Goal: Transaction & Acquisition: Purchase product/service

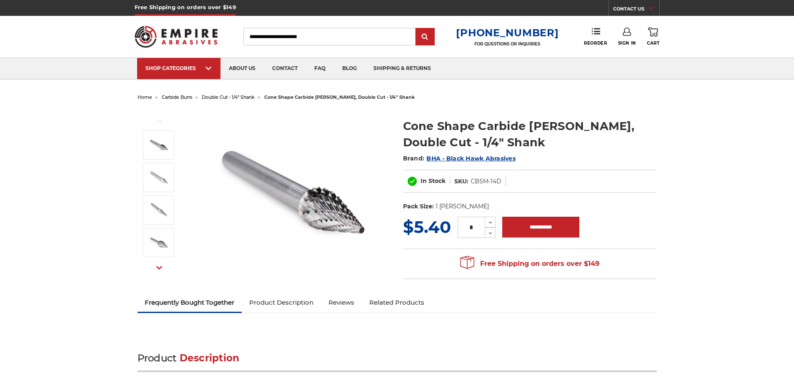
click at [320, 343] on div "**********" at bounding box center [396, 333] width 519 height 17
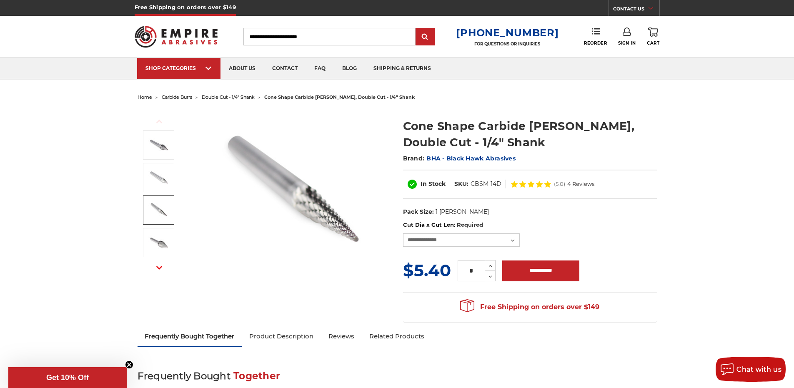
click at [154, 215] on img at bounding box center [158, 210] width 21 height 21
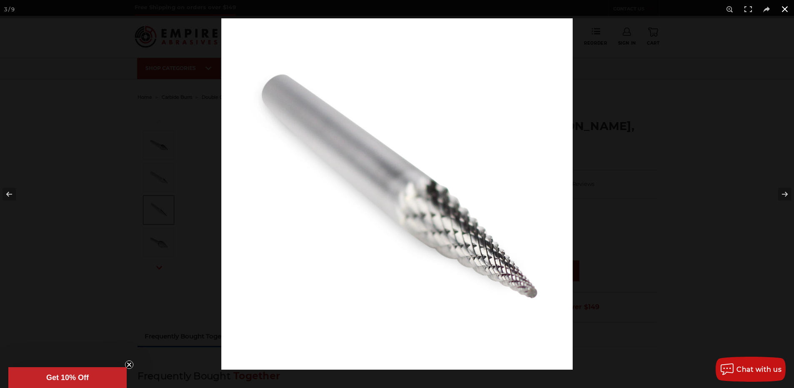
click at [787, 6] on button at bounding box center [784, 9] width 18 height 18
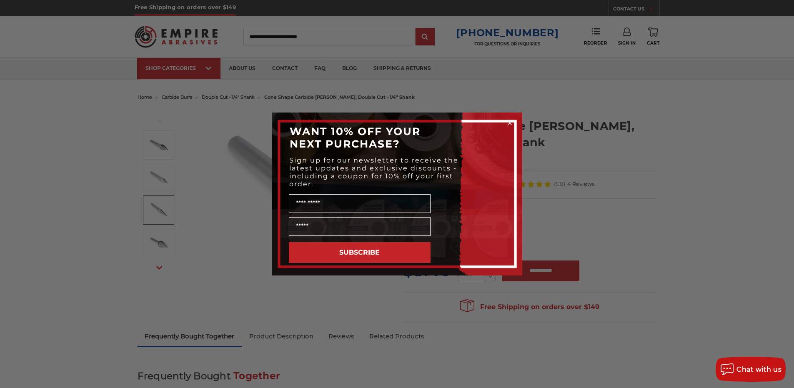
click at [508, 120] on circle "Close dialog" at bounding box center [509, 123] width 8 height 8
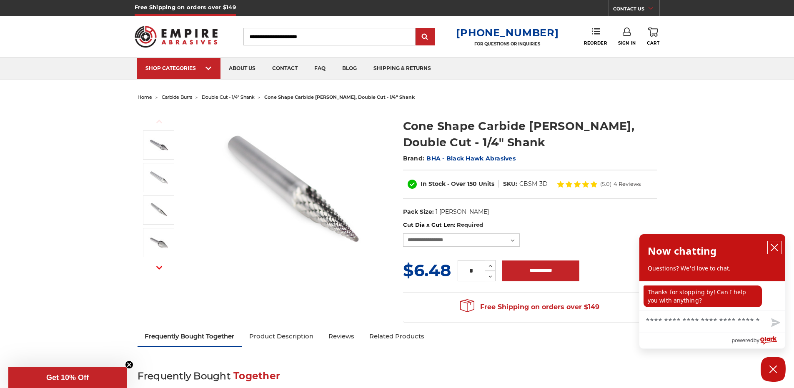
click at [772, 242] on button "close chatbox" at bounding box center [773, 247] width 13 height 12
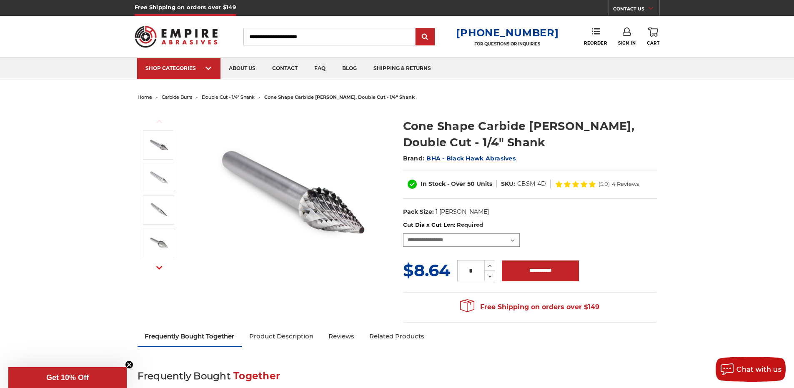
select select "****"
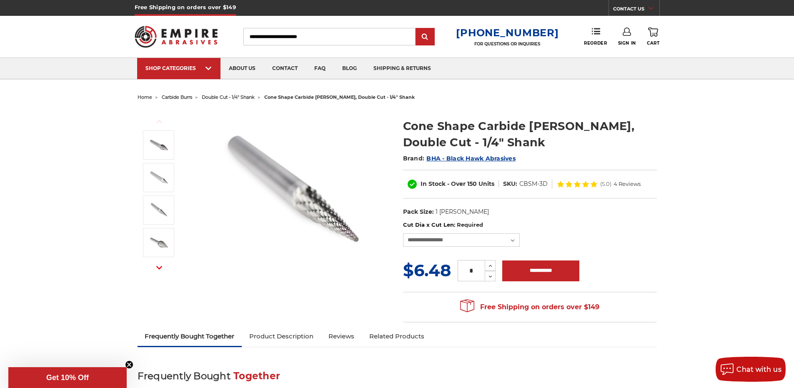
drag, startPoint x: 400, startPoint y: 125, endPoint x: 481, endPoint y: 141, distance: 83.1
click at [481, 141] on section "Cone Shape Carbide [PERSON_NAME], Double Cut - 1/4" Shank Brand: BHA - Black Ha…" at bounding box center [529, 165] width 265 height 112
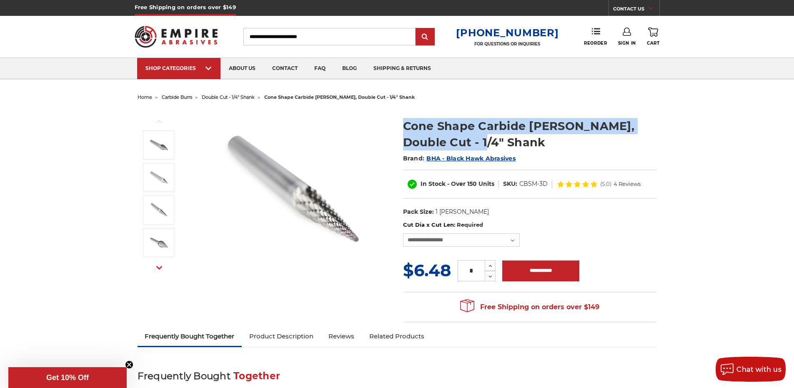
click at [232, 243] on img at bounding box center [292, 192] width 167 height 167
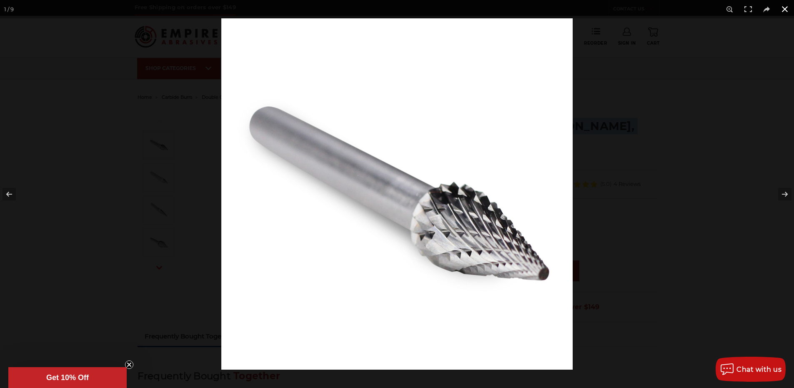
click at [678, 77] on div at bounding box center [618, 212] width 794 height 388
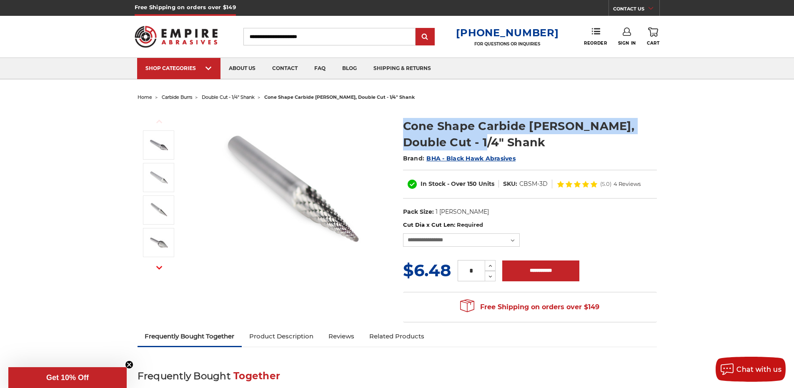
click at [495, 97] on ul "home carbide burrs double cut - 1/4" shank cone shape carbide [PERSON_NAME], do…" at bounding box center [396, 97] width 519 height 12
